Goal: Task Accomplishment & Management: Manage account settings

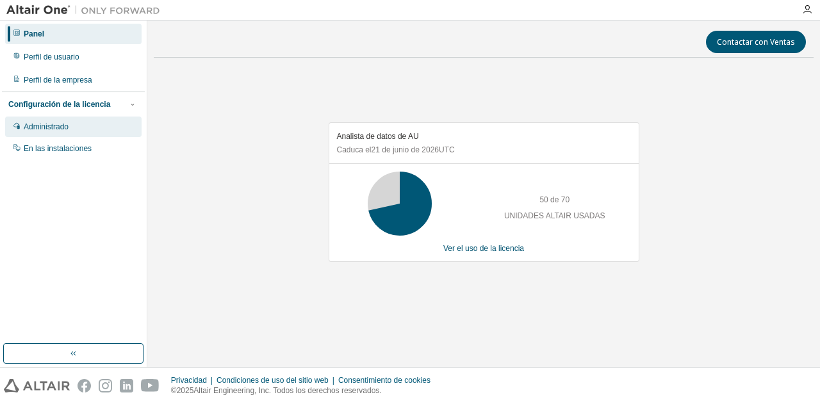
click at [78, 124] on div "Administrado" at bounding box center [73, 127] width 136 height 21
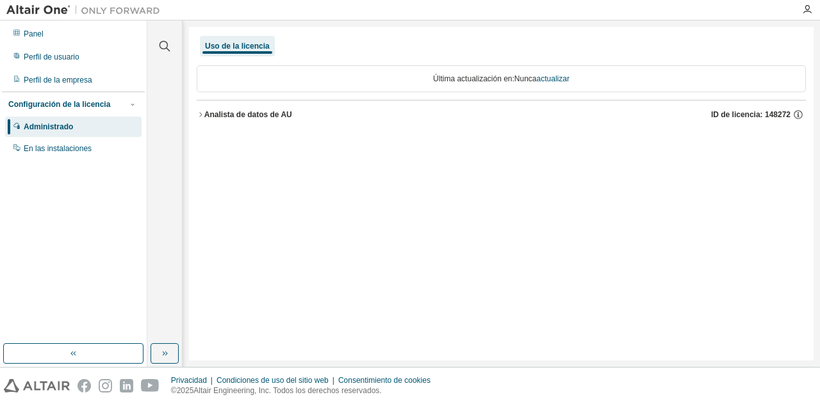
click at [207, 113] on font "Analista de datos de AU" at bounding box center [248, 114] width 88 height 9
